Goal: Information Seeking & Learning: Learn about a topic

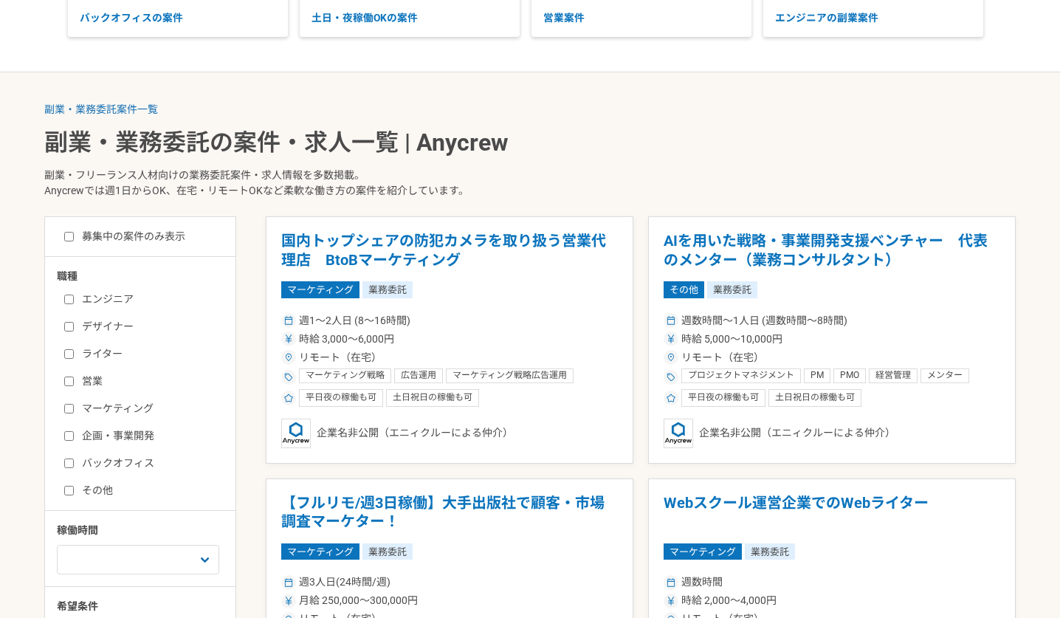
scroll to position [250, 0]
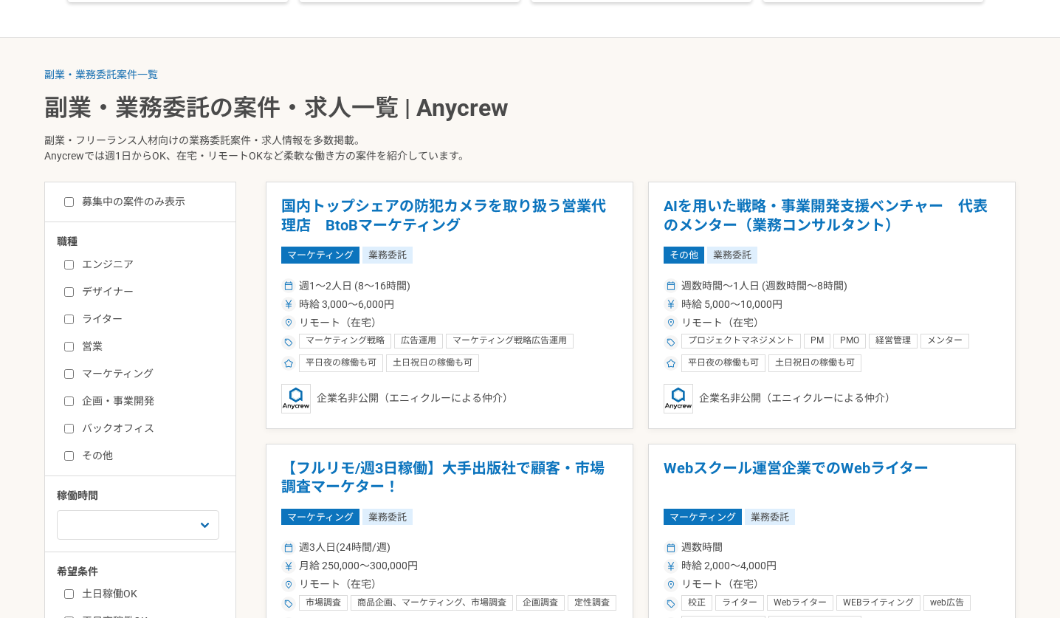
click at [71, 206] on label "募集中の案件のみ表示" at bounding box center [124, 202] width 121 height 16
click at [71, 206] on input "募集中の案件のみ表示" at bounding box center [69, 202] width 10 height 10
checkbox input "true"
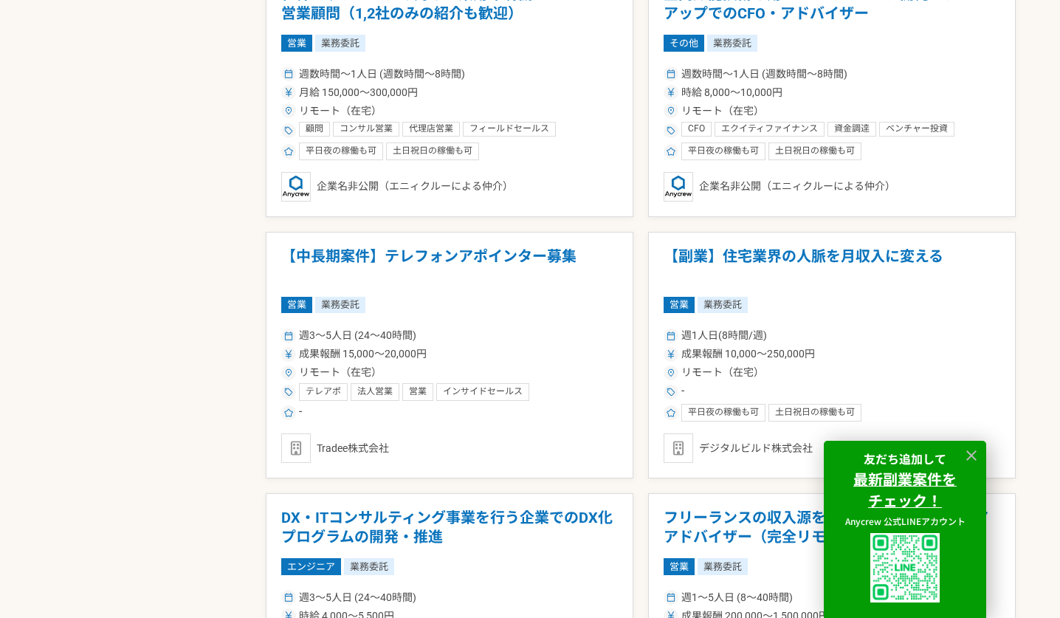
scroll to position [2167, 0]
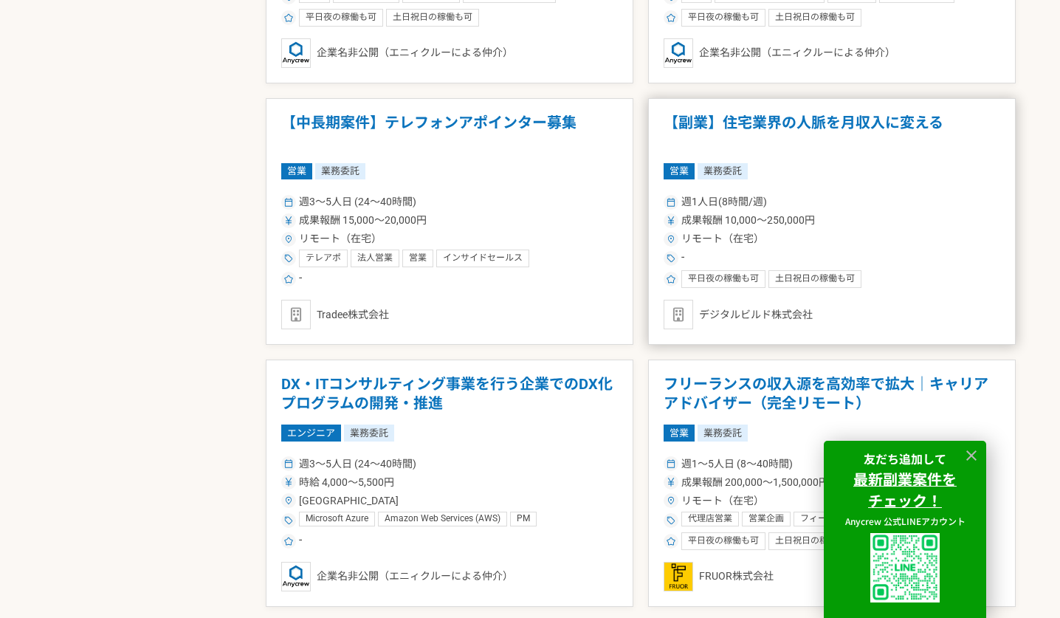
click at [854, 128] on h1 "【副業】住宅業界の人脈を月収入に変える" at bounding box center [832, 133] width 337 height 38
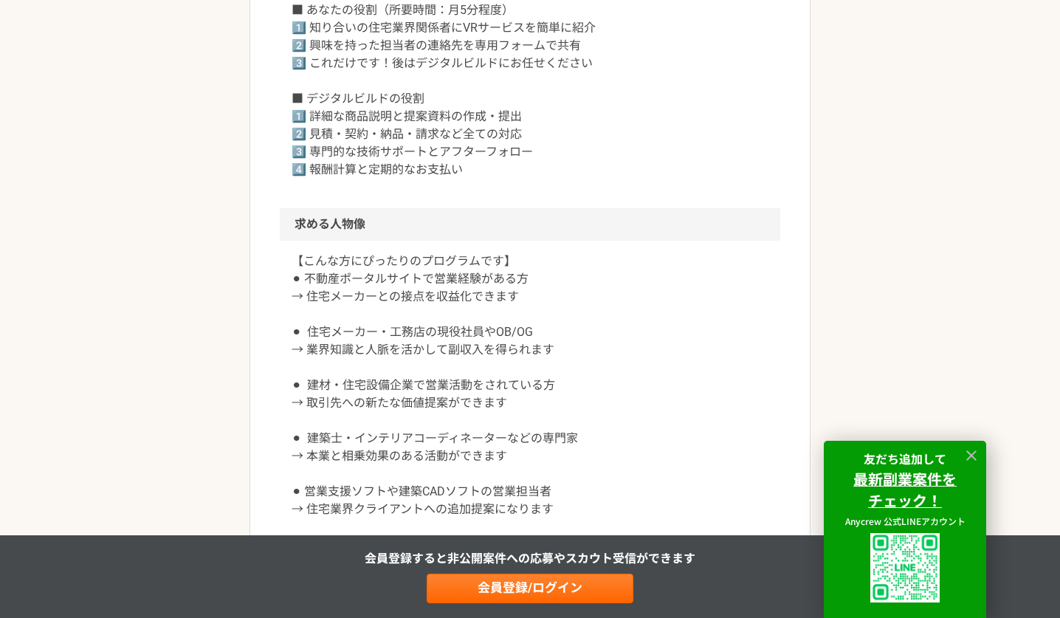
scroll to position [705, 0]
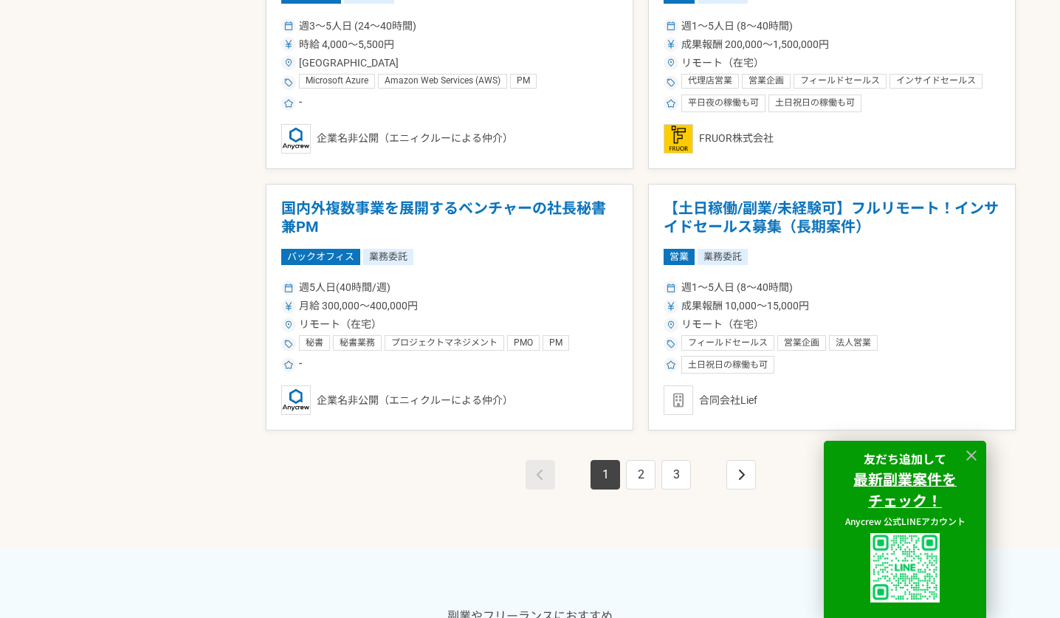
scroll to position [2670, 0]
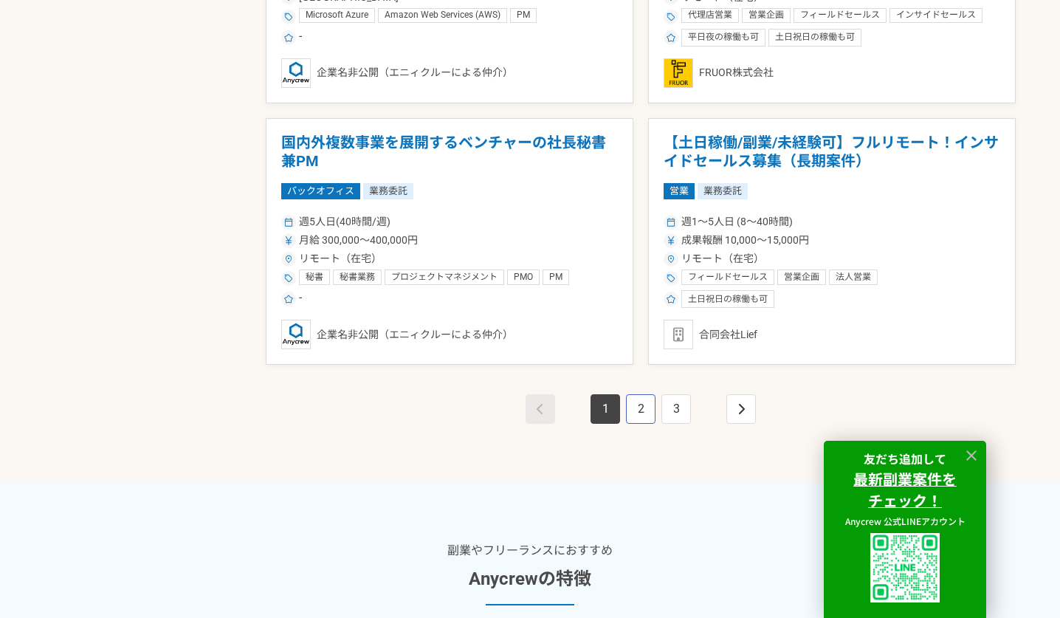
click at [634, 413] on link "2" at bounding box center [641, 409] width 30 height 30
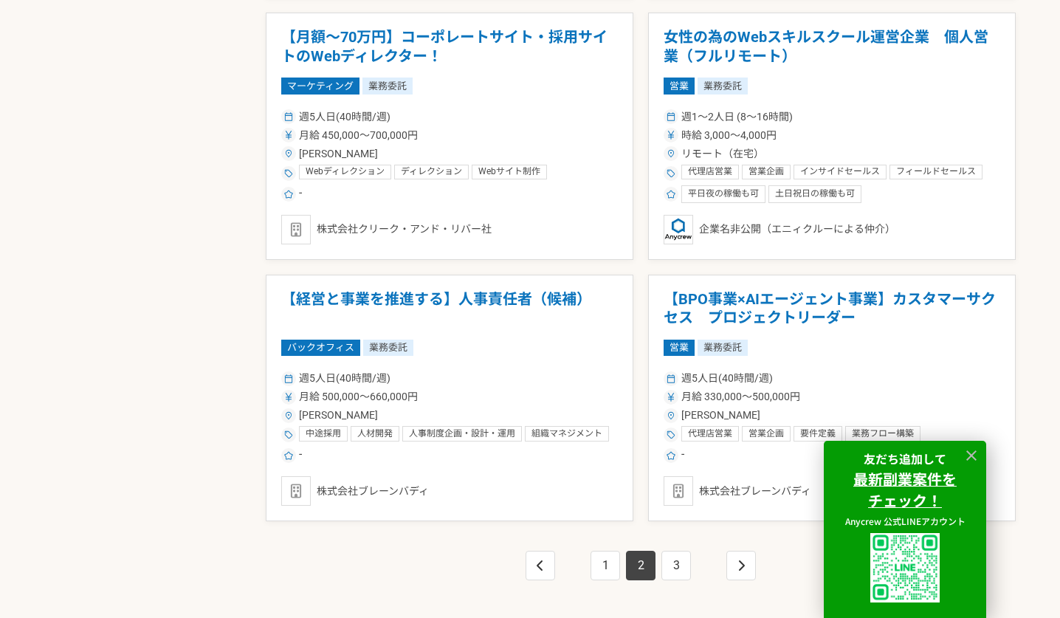
scroll to position [2517, 0]
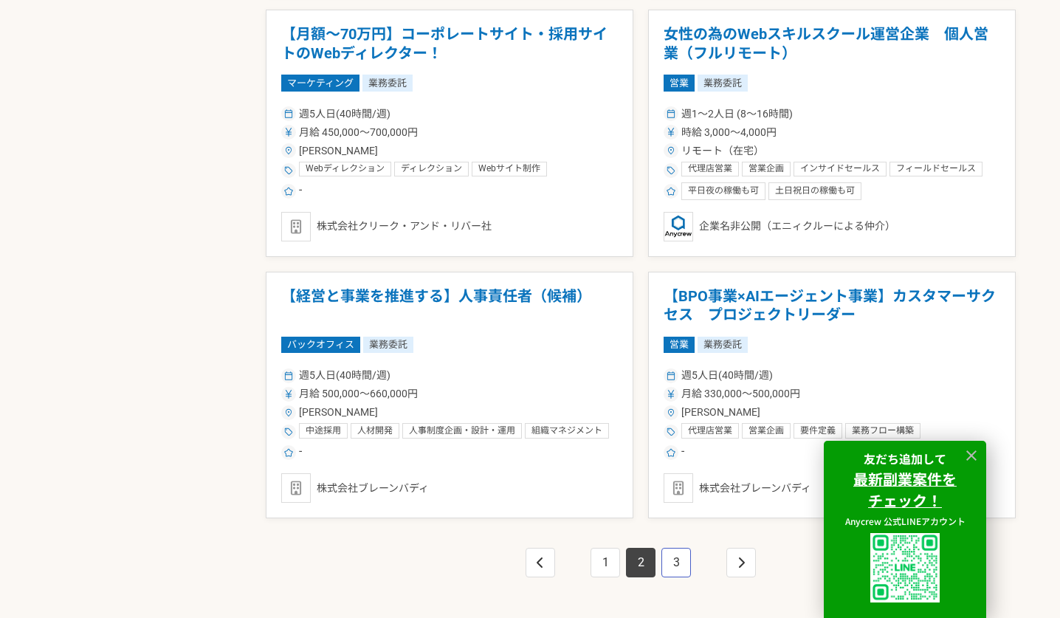
click at [674, 561] on link "3" at bounding box center [677, 563] width 30 height 30
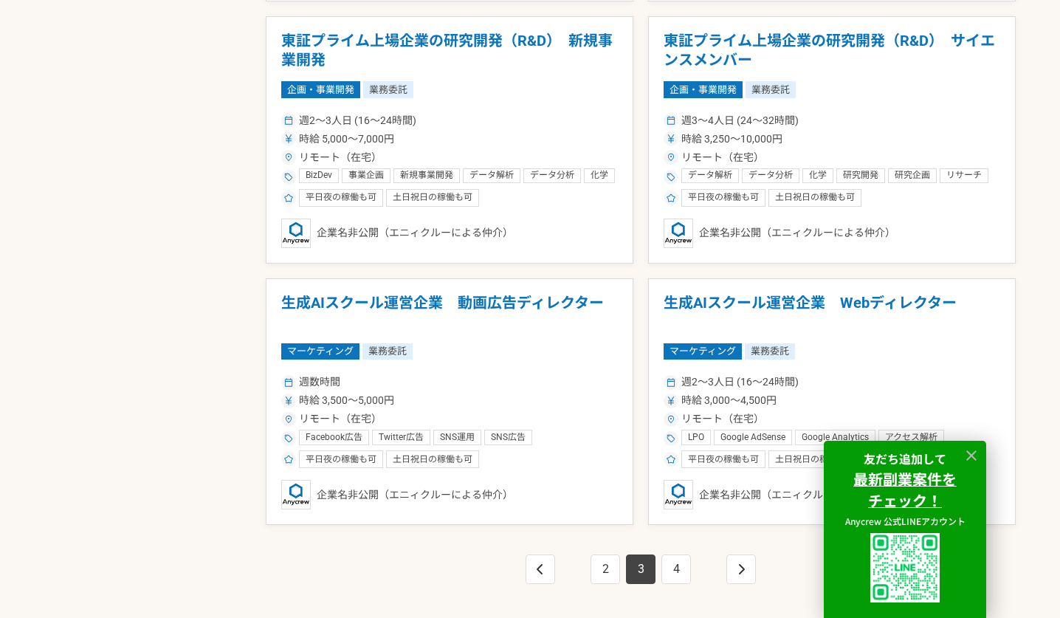
scroll to position [2547, 0]
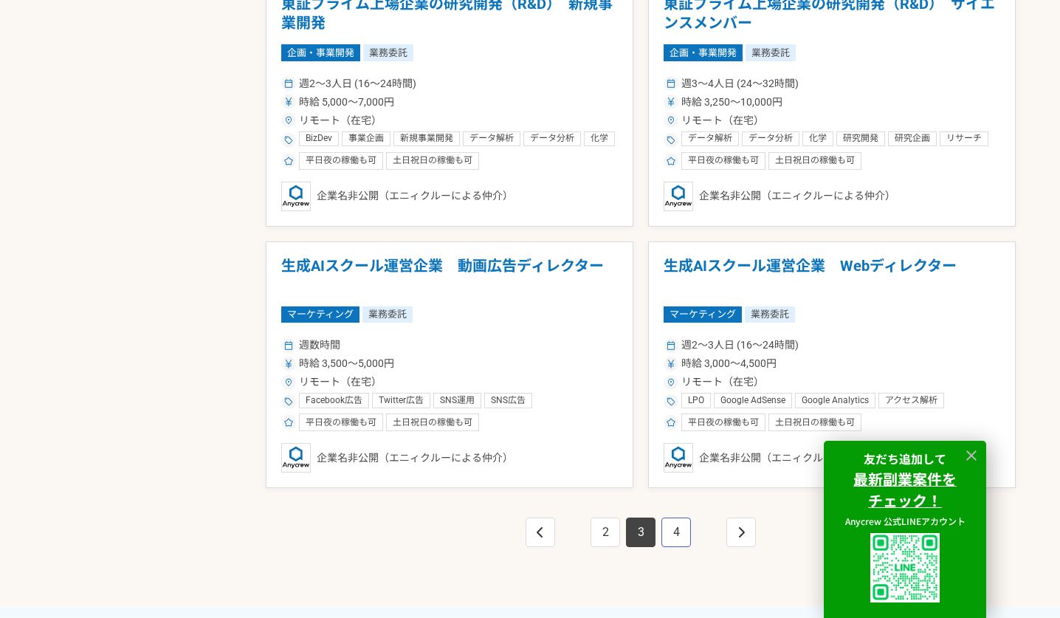
click at [674, 533] on link "4" at bounding box center [677, 533] width 30 height 30
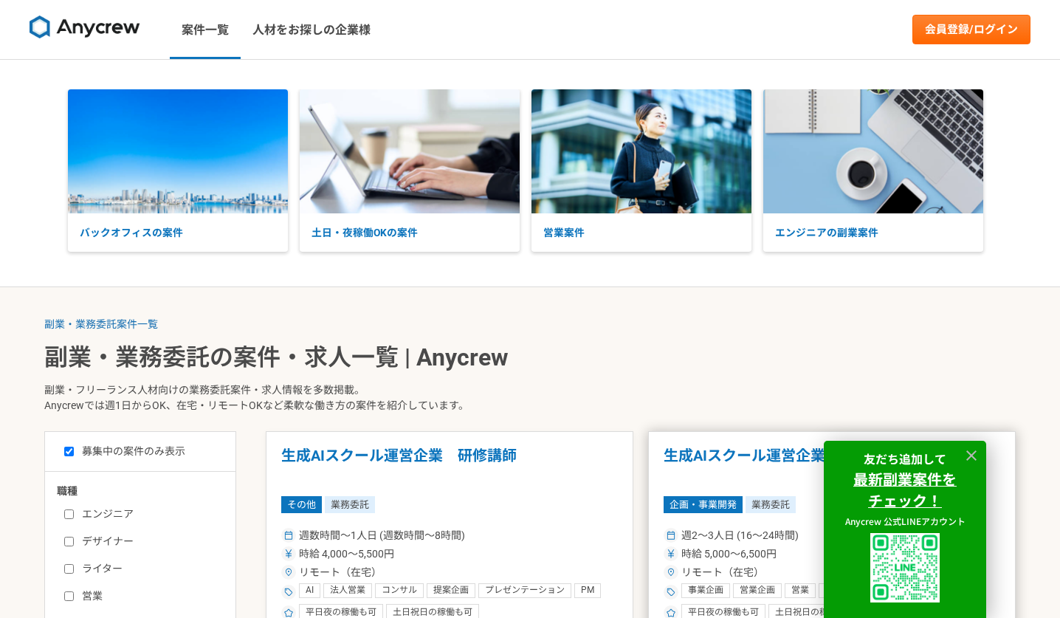
scroll to position [272, 0]
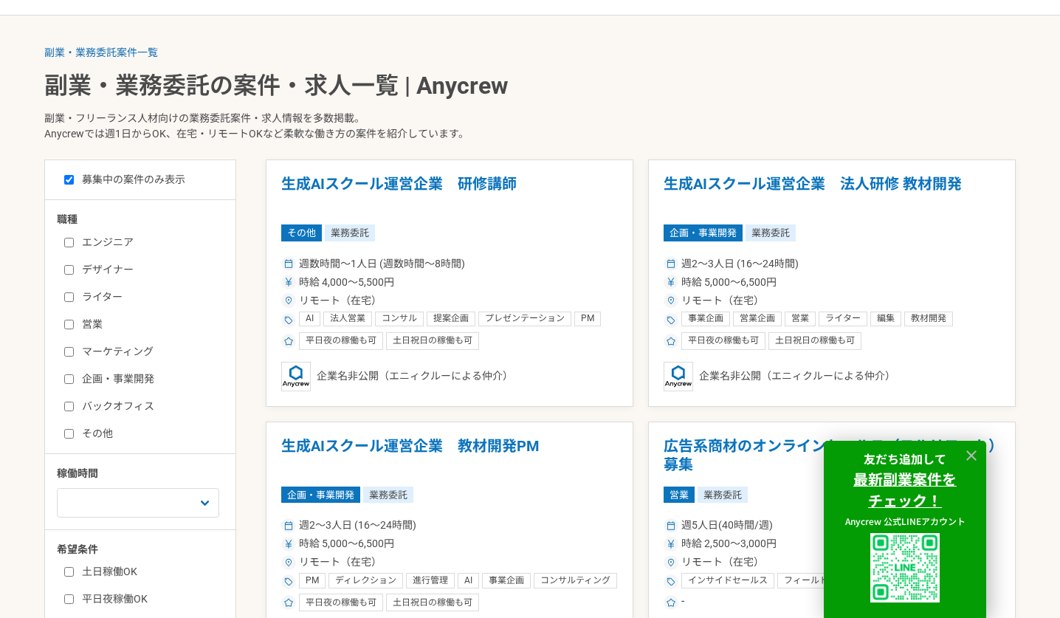
click at [72, 243] on input "エンジニア" at bounding box center [69, 243] width 10 height 10
checkbox input "true"
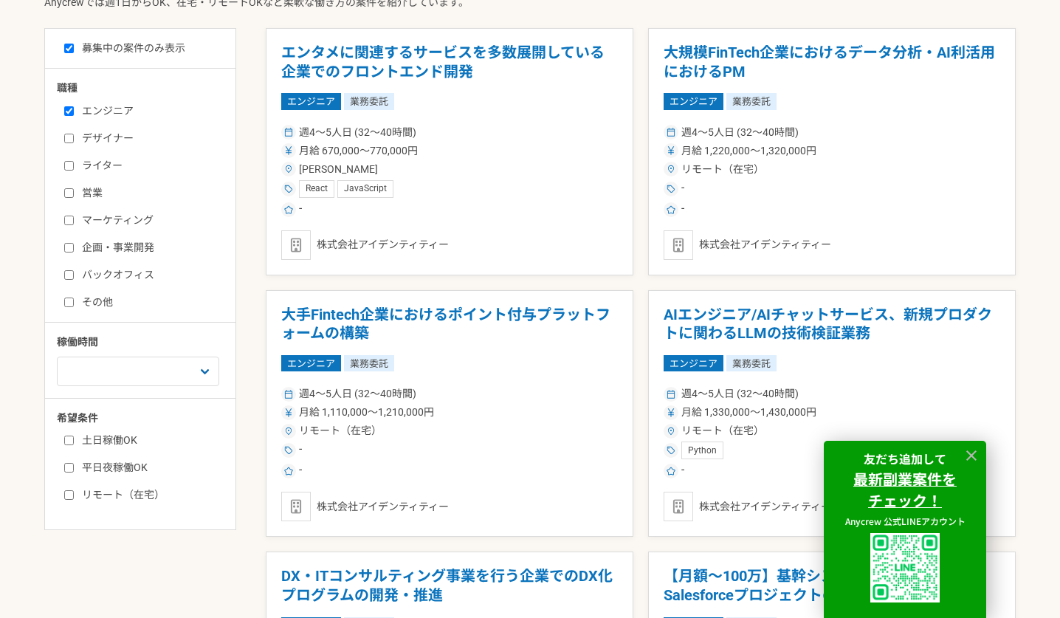
scroll to position [447, 0]
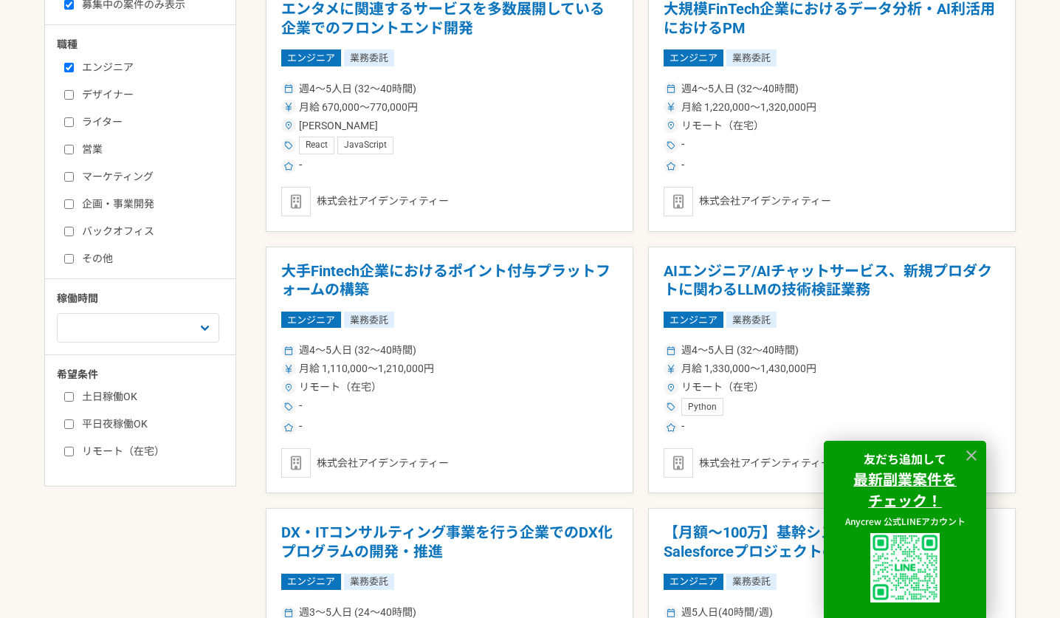
click at [69, 451] on input "リモート（在宅）" at bounding box center [69, 452] width 10 height 10
checkbox input "true"
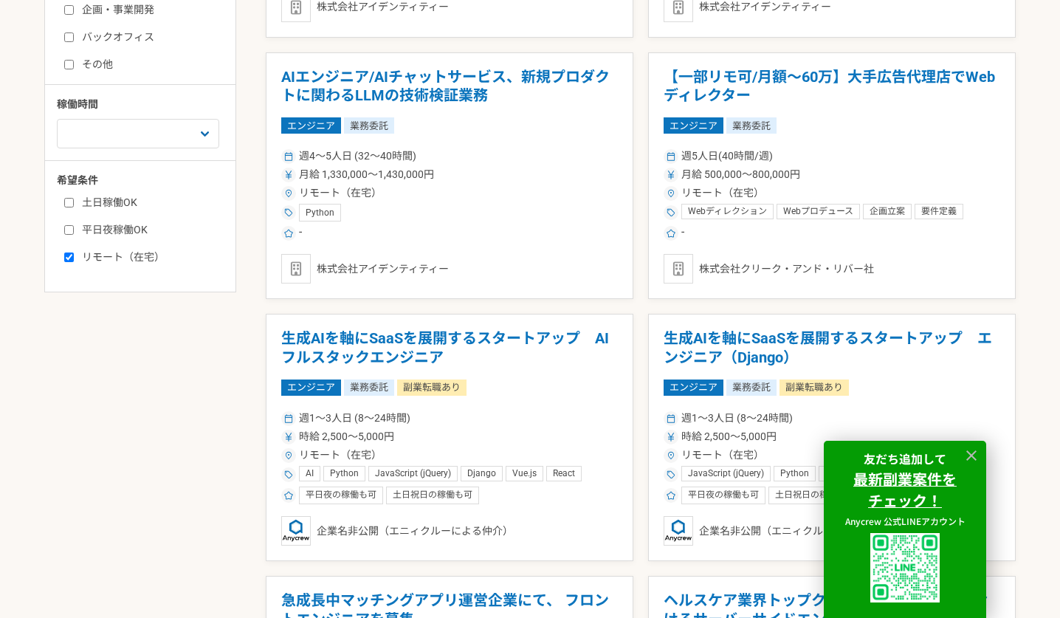
scroll to position [633, 0]
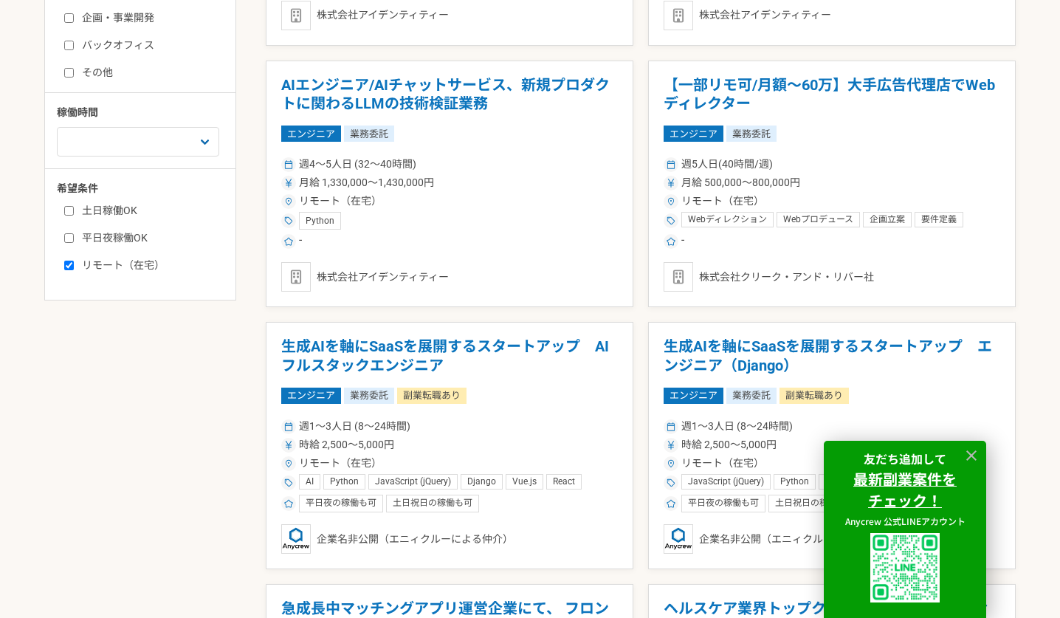
click at [67, 239] on input "平日夜稼働OK" at bounding box center [69, 238] width 10 height 10
checkbox input "true"
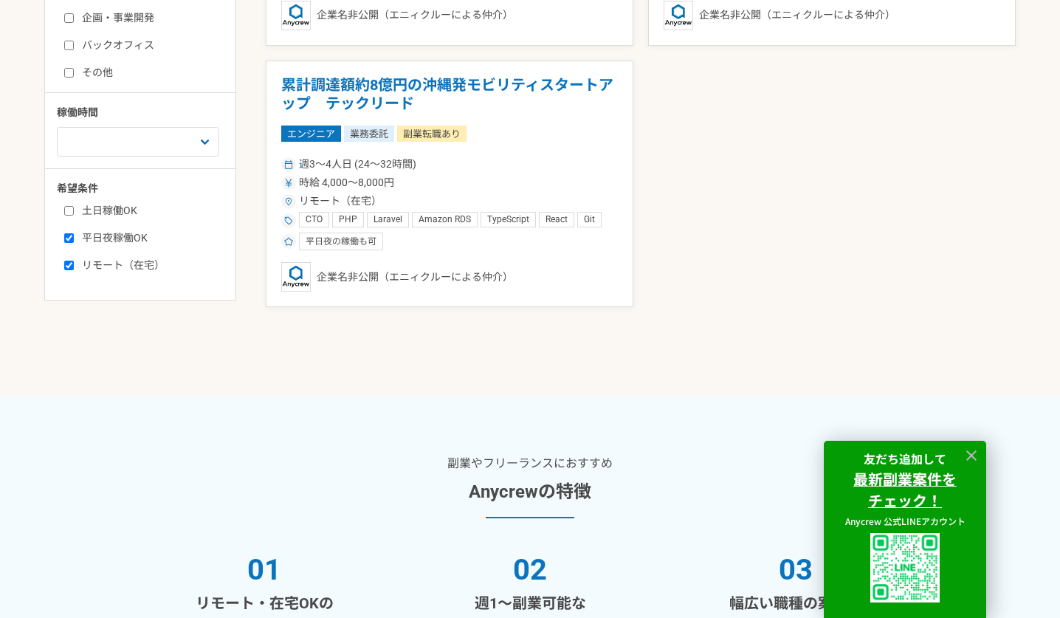
click at [67, 264] on input "リモート（在宅）" at bounding box center [69, 266] width 10 height 10
checkbox input "false"
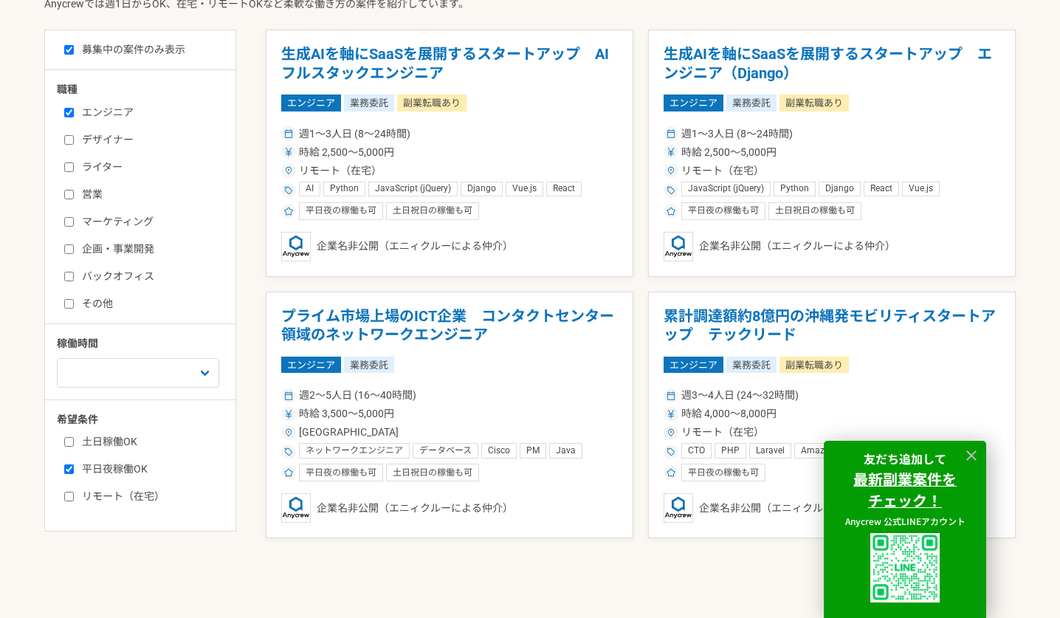
scroll to position [406, 0]
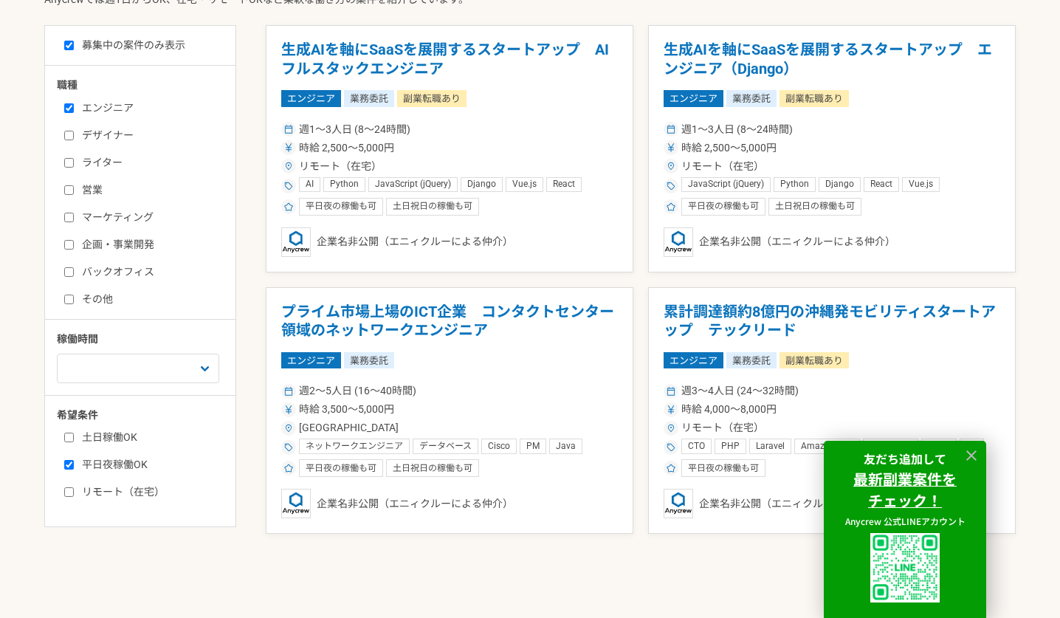
click at [90, 465] on label "平日夜稼働OK" at bounding box center [149, 465] width 170 height 16
click at [74, 465] on input "平日夜稼働OK" at bounding box center [69, 465] width 10 height 10
checkbox input "false"
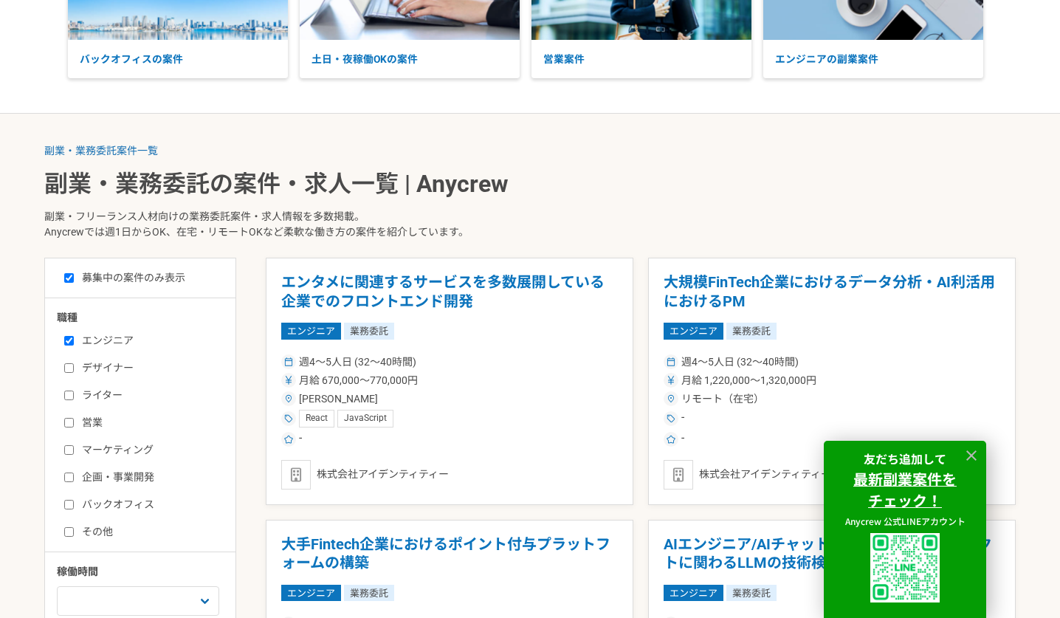
scroll to position [89, 0]
